Goal: Information Seeking & Learning: Learn about a topic

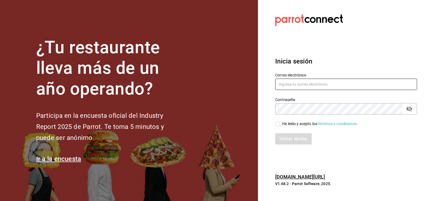
type input "CODEVALLARTA@GRUPOALME.COM"
click at [279, 123] on input "He leído y acepto los Términos y condiciones." at bounding box center [277, 124] width 5 height 5
checkbox input "true"
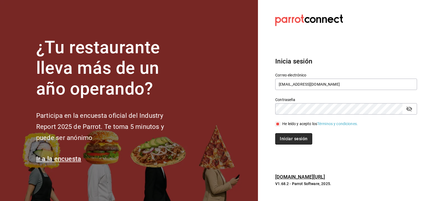
click at [291, 141] on button "Iniciar sesión" at bounding box center [293, 138] width 37 height 11
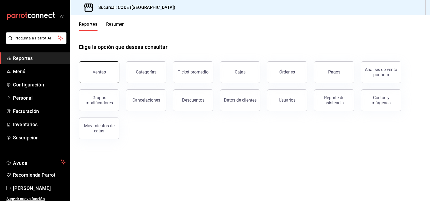
click at [104, 72] on div "Ventas" at bounding box center [99, 71] width 13 height 5
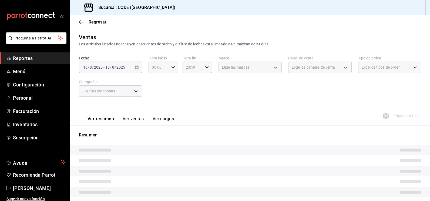
click at [132, 65] on div "[DATE] [DATE] - [DATE] [DATE]" at bounding box center [110, 67] width 63 height 11
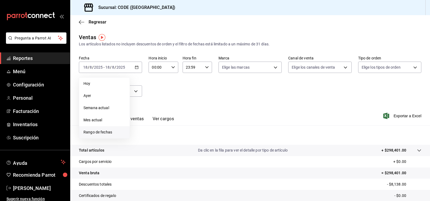
click at [112, 132] on span "Rango de fechas" at bounding box center [105, 132] width 42 height 6
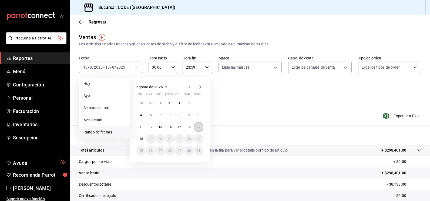
click at [199, 126] on abbr "17" at bounding box center [199, 127] width 4 height 4
click at [143, 139] on abbr "18" at bounding box center [141, 139] width 4 height 4
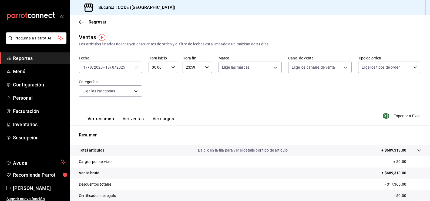
click at [157, 66] on input "00:00" at bounding box center [159, 67] width 20 height 11
click at [157, 104] on button "02" at bounding box center [155, 107] width 12 height 11
click at [157, 99] on span "18" at bounding box center [155, 98] width 6 height 4
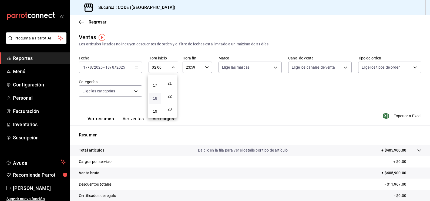
type input "18:00"
click at [170, 80] on span "00" at bounding box center [170, 81] width 6 height 4
click at [191, 68] on div at bounding box center [215, 100] width 430 height 201
click at [191, 68] on input "23:59" at bounding box center [193, 67] width 20 height 11
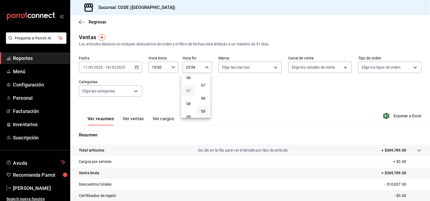
click at [189, 91] on span "07" at bounding box center [189, 91] width 6 height 4
type input "07:59"
click at [246, 101] on div at bounding box center [215, 100] width 430 height 201
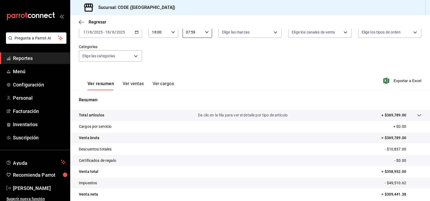
scroll to position [34, 0]
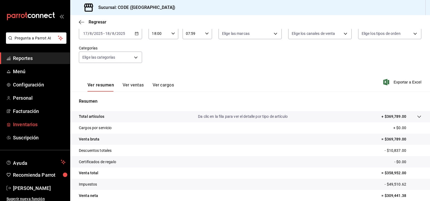
click at [27, 124] on span "Inventarios" at bounding box center [39, 124] width 53 height 7
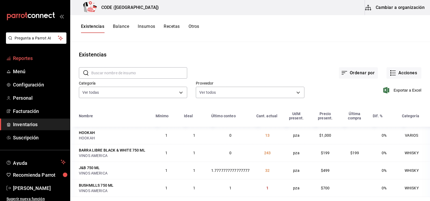
click at [26, 58] on span "Reportes" at bounding box center [39, 58] width 53 height 7
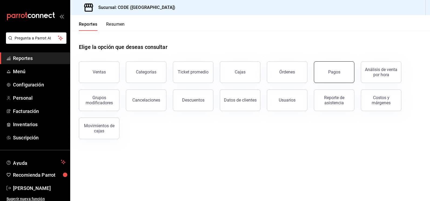
click at [345, 69] on button "Pagos" at bounding box center [334, 72] width 41 height 22
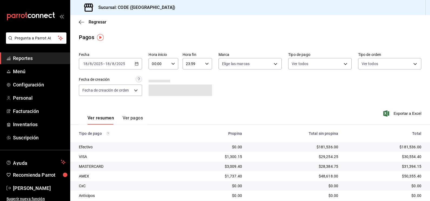
click at [33, 59] on span "Reportes" at bounding box center [39, 58] width 53 height 7
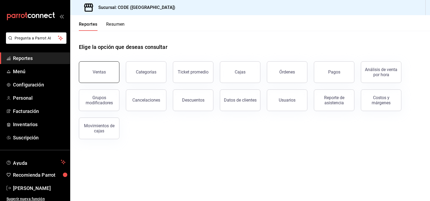
click at [104, 72] on div "Ventas" at bounding box center [99, 71] width 13 height 5
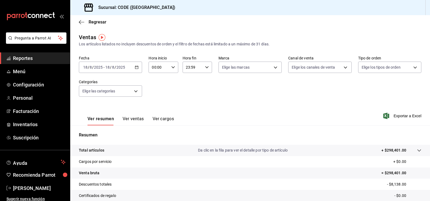
click at [127, 70] on div "[DATE] [DATE] - [DATE] [DATE]" at bounding box center [110, 67] width 63 height 11
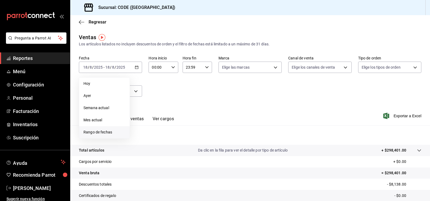
click at [107, 132] on span "Rango de fechas" at bounding box center [105, 132] width 42 height 6
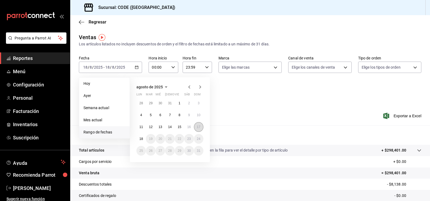
click at [201, 126] on button "17" at bounding box center [198, 127] width 9 height 10
click at [145, 140] on button "18" at bounding box center [141, 139] width 9 height 10
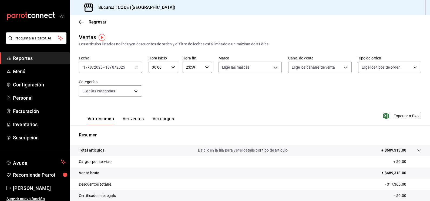
click at [157, 69] on input "00:00" at bounding box center [159, 67] width 20 height 11
click at [154, 101] on span "18" at bounding box center [155, 100] width 6 height 4
type input "18:00"
click at [198, 68] on div at bounding box center [215, 100] width 430 height 201
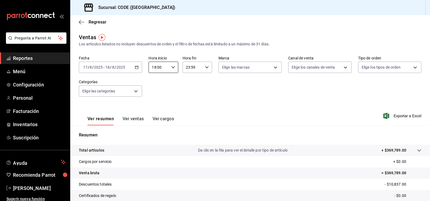
click at [198, 68] on input "23:59" at bounding box center [193, 67] width 20 height 11
click at [190, 103] on button "08" at bounding box center [188, 106] width 12 height 11
click at [189, 92] on span "07" at bounding box center [189, 93] width 6 height 4
type input "07:59"
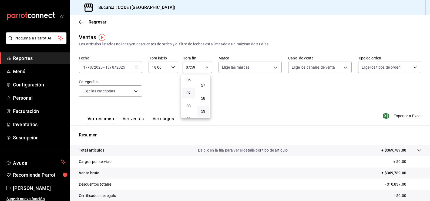
click at [252, 99] on div at bounding box center [215, 100] width 430 height 201
click at [93, 21] on span "Regresar" at bounding box center [98, 21] width 18 height 5
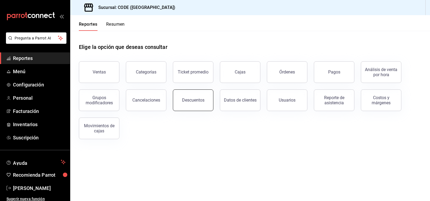
click at [193, 98] on div "Descuentos" at bounding box center [193, 100] width 22 height 5
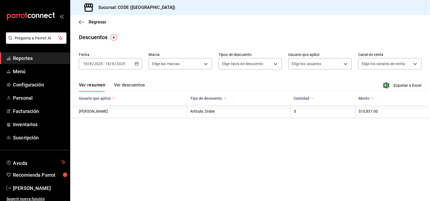
click at [128, 64] on div "[DATE] [DATE] - [DATE] [DATE]" at bounding box center [110, 63] width 63 height 11
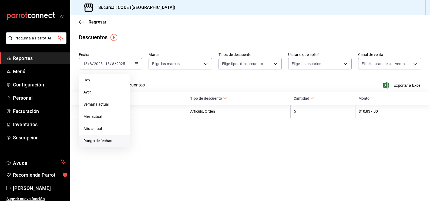
click at [99, 140] on span "Rango de fechas" at bounding box center [105, 141] width 42 height 6
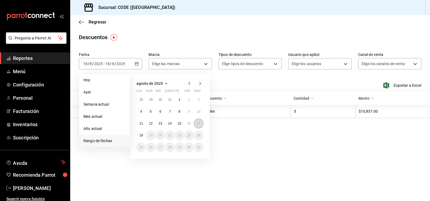
click at [200, 122] on abbr "17" at bounding box center [199, 124] width 4 height 4
click at [142, 135] on abbr "18" at bounding box center [141, 136] width 4 height 4
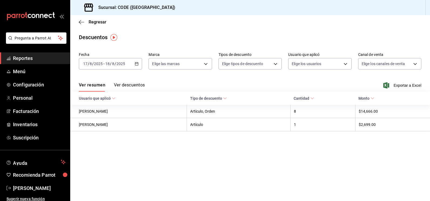
click at [133, 86] on button "Ver descuentos" at bounding box center [129, 86] width 31 height 9
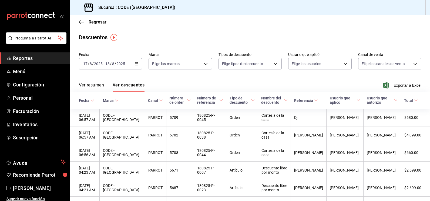
click at [118, 64] on input "2025" at bounding box center [120, 64] width 9 height 4
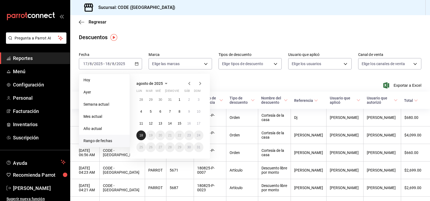
click at [139, 136] on abbr "18" at bounding box center [141, 136] width 4 height 4
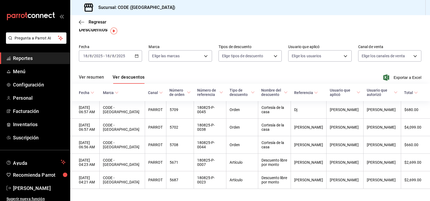
scroll to position [5, 0]
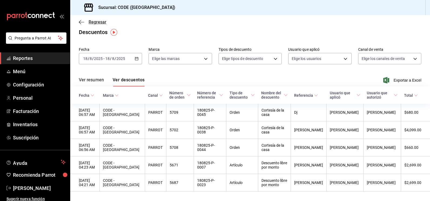
click at [94, 24] on span "Regresar" at bounding box center [98, 21] width 18 height 5
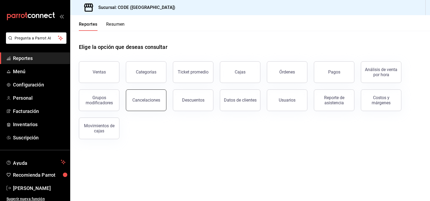
click at [142, 102] on div "Cancelaciones" at bounding box center [146, 100] width 28 height 5
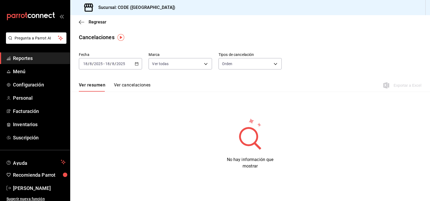
click at [126, 86] on button "Ver cancelaciones" at bounding box center [132, 86] width 37 height 9
click at [115, 147] on div "No hay información que mostrar" at bounding box center [250, 144] width 291 height 52
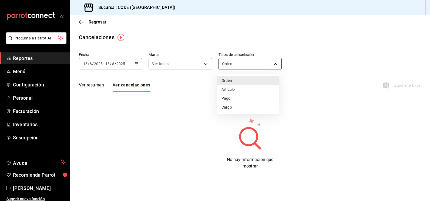
click at [234, 67] on body "Pregunta a Parrot AI Reportes Menú Configuración Personal Facturación Inventari…" at bounding box center [215, 100] width 430 height 201
click at [234, 90] on li "Artículo" at bounding box center [248, 89] width 62 height 9
type input "ORDER_ITEM"
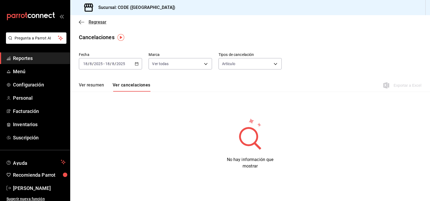
click at [99, 22] on span "Regresar" at bounding box center [98, 21] width 18 height 5
